Goal: Find specific page/section

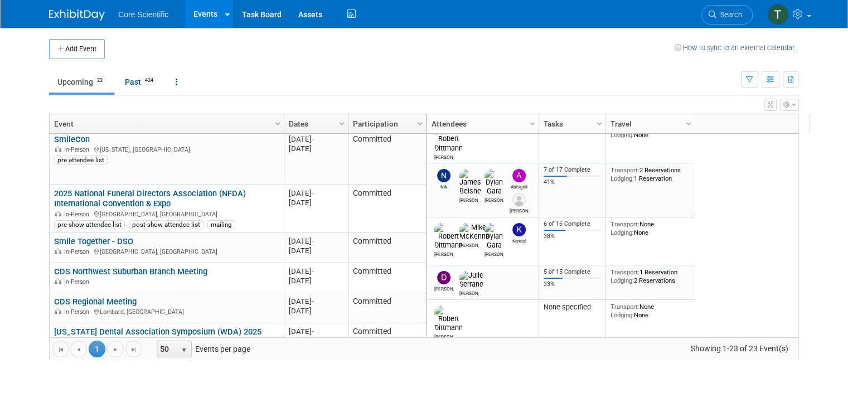
scroll to position [45, 0]
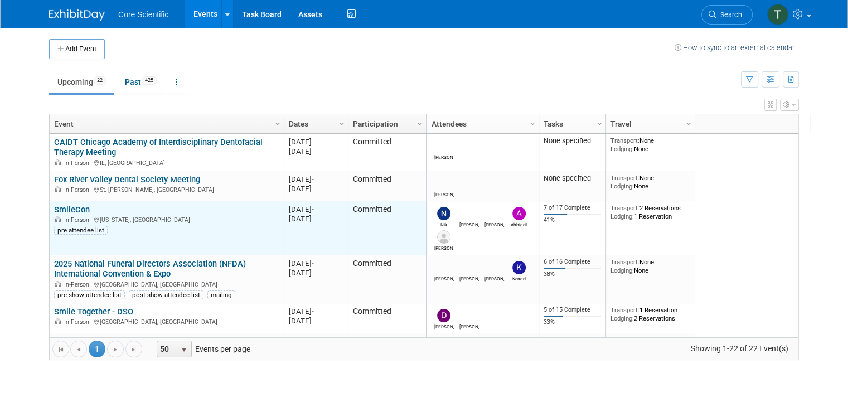
scroll to position [67, 0]
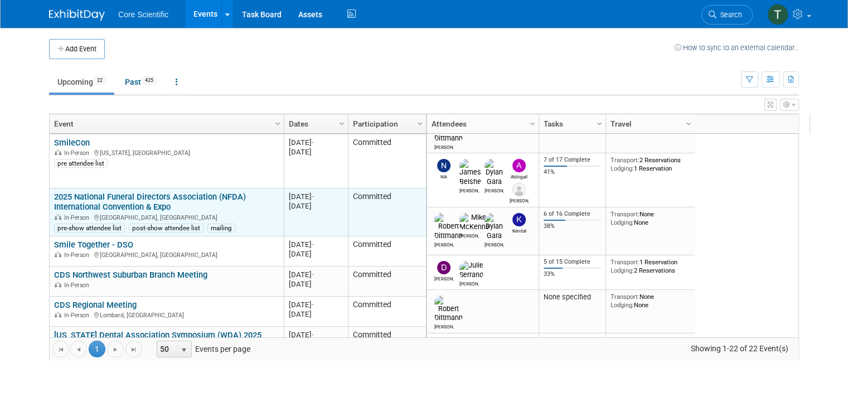
drag, startPoint x: 279, startPoint y: 195, endPoint x: 328, endPoint y: 203, distance: 49.3
click at [328, 203] on div "20251026 [DATE] - [DATE]" at bounding box center [316, 201] width 54 height 19
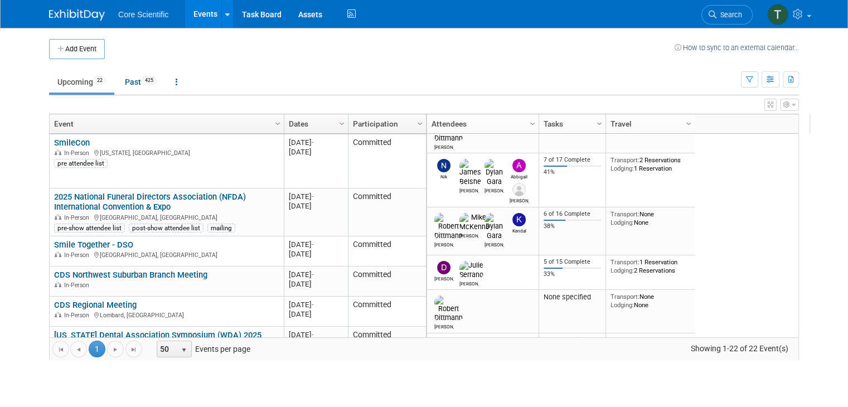
copy div "[DATE] - [DATE]"
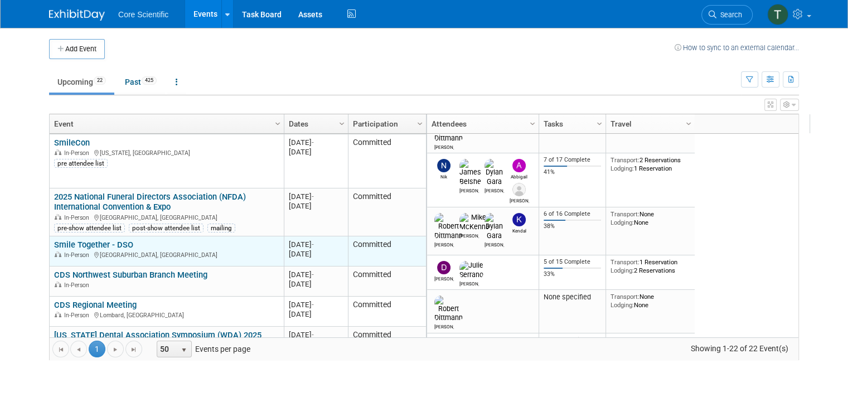
drag, startPoint x: 124, startPoint y: 241, endPoint x: 40, endPoint y: 244, distance: 84.2
click at [50, 244] on td "Smile Together - DSO Smile Together - DSO In-Person [GEOGRAPHIC_DATA], [GEOGRAP…" at bounding box center [167, 251] width 234 height 30
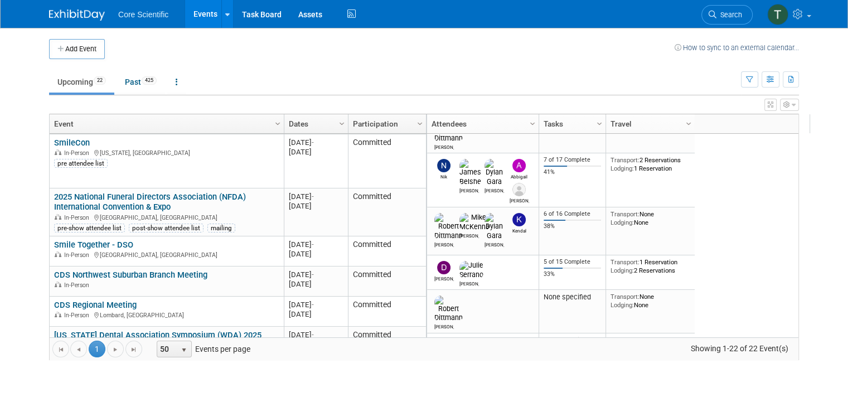
copy link "Smile Together - DSO"
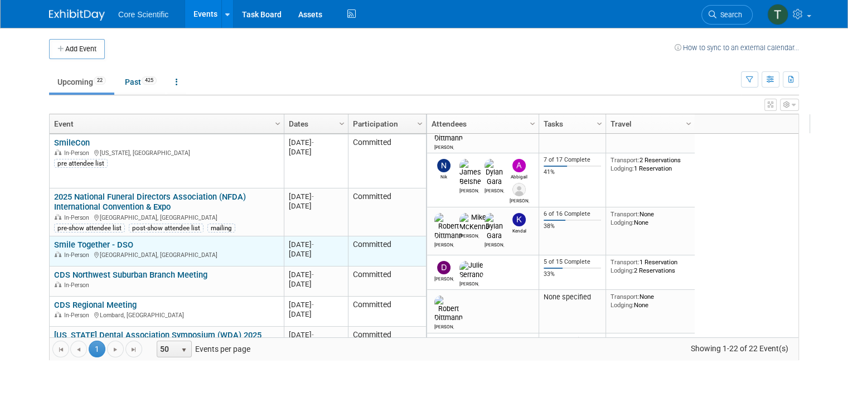
drag, startPoint x: 321, startPoint y: 253, endPoint x: 278, endPoint y: 248, distance: 43.3
click at [284, 248] on td "20251027 [DATE] - [DATE]" at bounding box center [316, 251] width 64 height 30
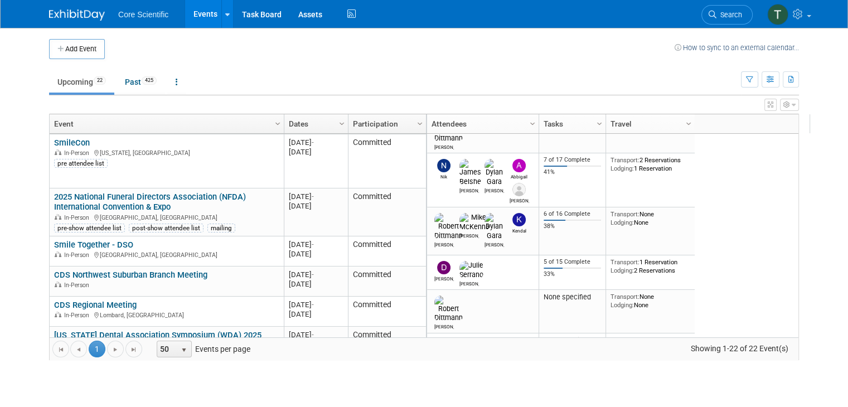
copy div "[DATE] - [DATE]"
